Goal: Task Accomplishment & Management: Manage account settings

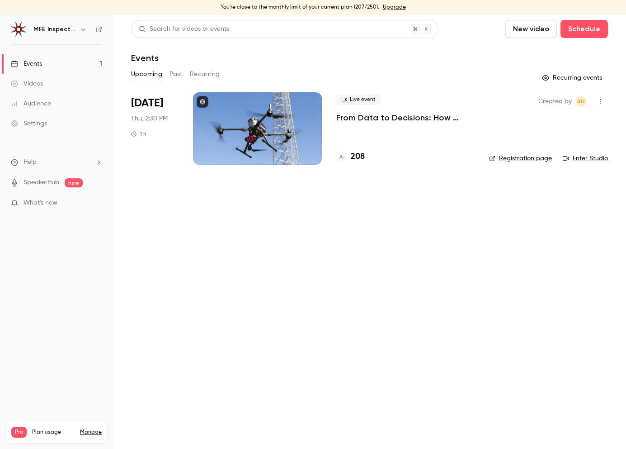
click at [530, 158] on link "Registration page" at bounding box center [520, 158] width 63 height 9
click at [247, 143] on div at bounding box center [257, 128] width 129 height 72
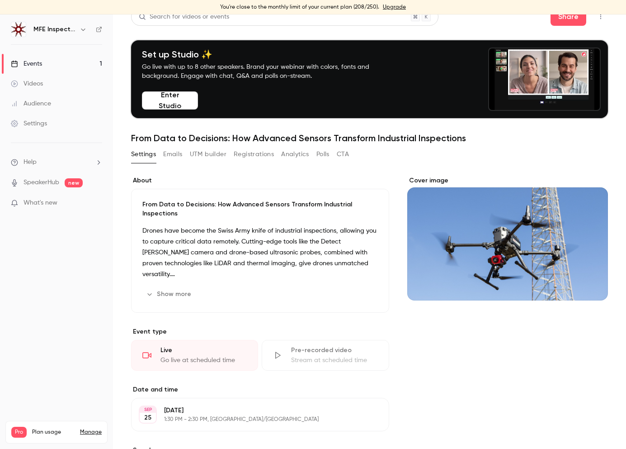
scroll to position [13, 0]
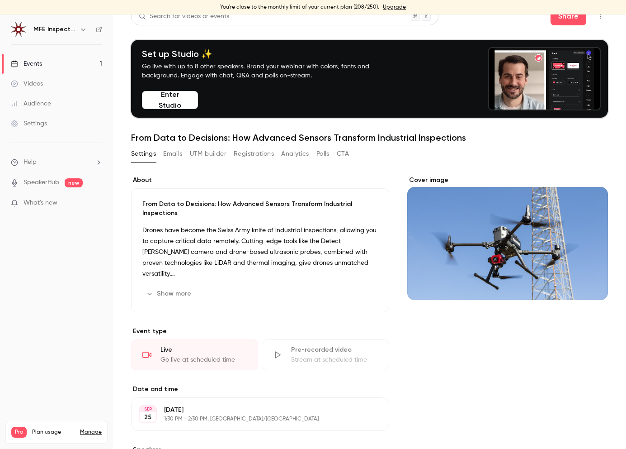
click at [179, 150] on button "Emails" at bounding box center [172, 153] width 19 height 14
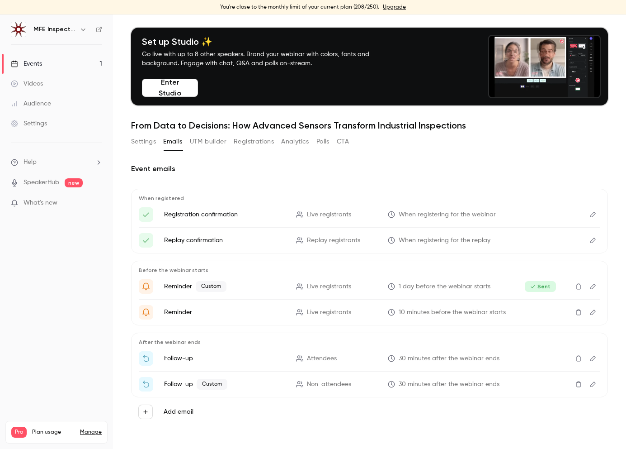
scroll to position [26, 0]
